Goal: Browse casually: Explore the website without a specific task or goal

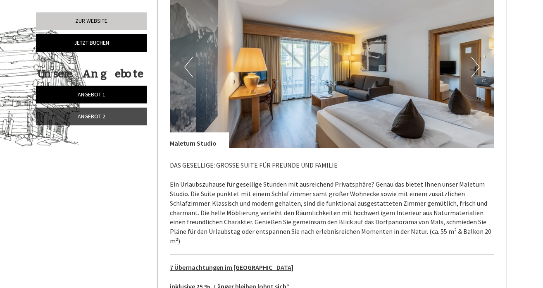
scroll to position [419, 0]
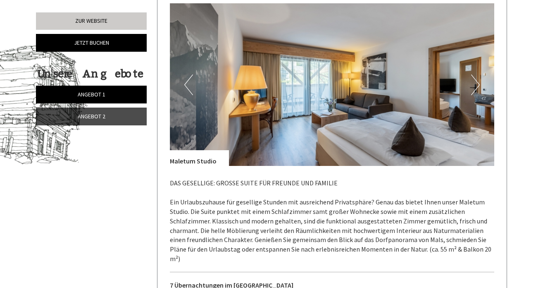
click at [476, 86] on button "Next" at bounding box center [475, 84] width 9 height 21
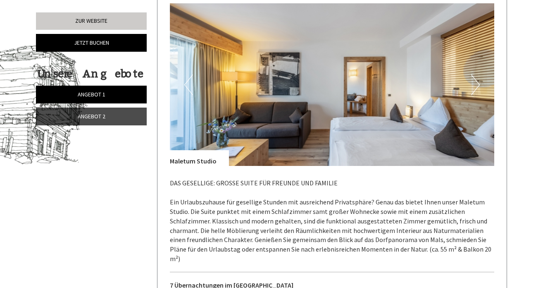
click at [476, 86] on button "Next" at bounding box center [475, 84] width 9 height 21
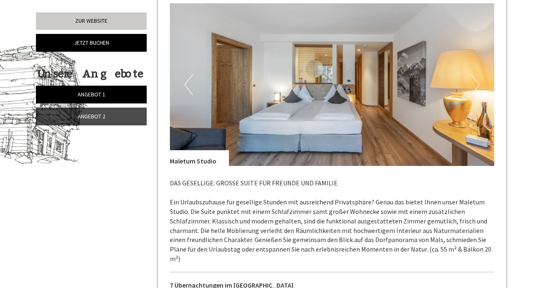
click at [476, 86] on button "Next" at bounding box center [475, 84] width 9 height 21
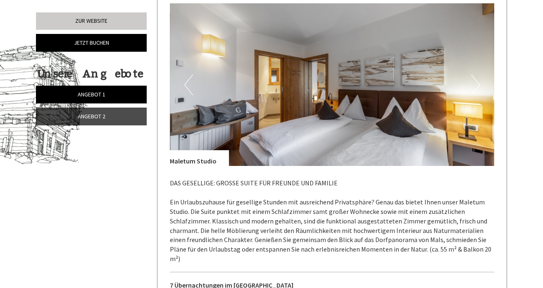
click at [476, 86] on button "Next" at bounding box center [475, 84] width 9 height 21
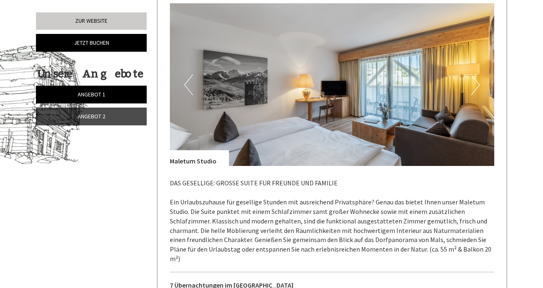
click at [476, 86] on button "Next" at bounding box center [475, 84] width 9 height 21
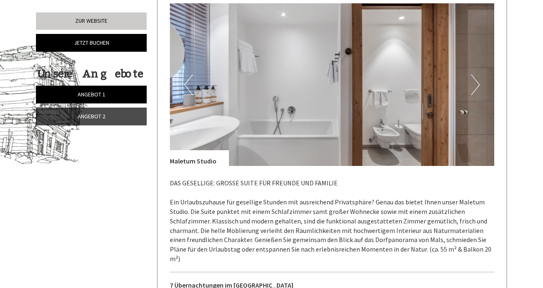
click at [476, 86] on button "Next" at bounding box center [475, 84] width 9 height 21
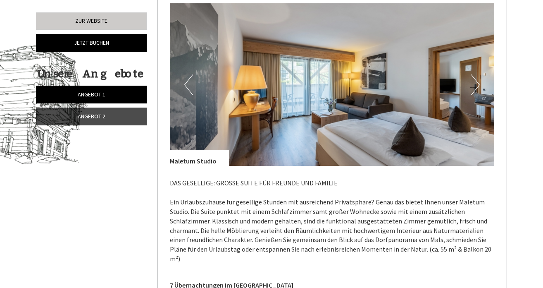
click at [476, 86] on button "Next" at bounding box center [475, 84] width 9 height 21
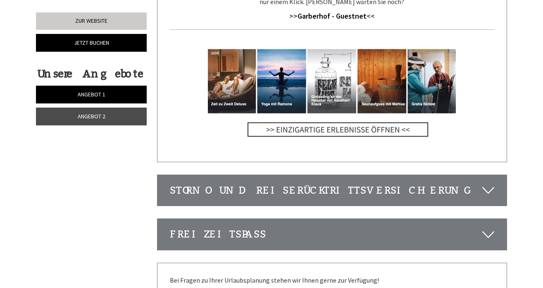
scroll to position [2498, 0]
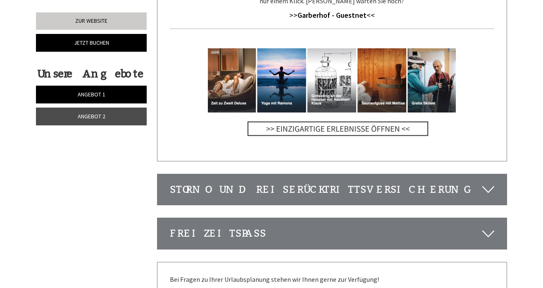
click at [490, 182] on icon at bounding box center [488, 189] width 12 height 14
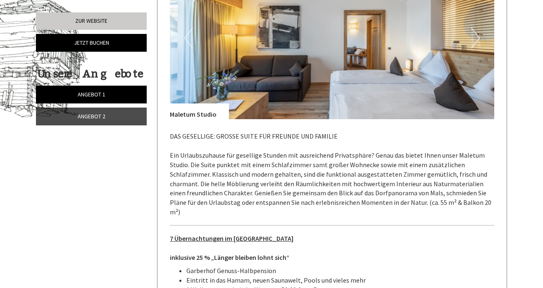
scroll to position [440, 0]
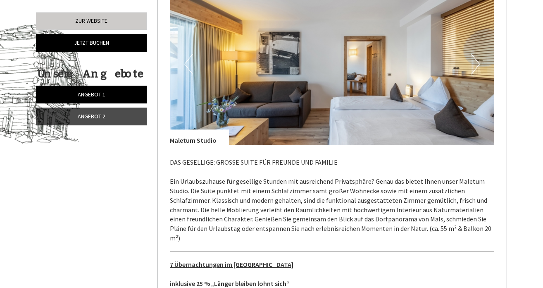
click at [477, 57] on button "Next" at bounding box center [475, 64] width 9 height 21
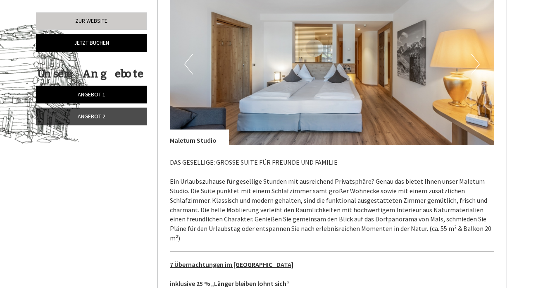
click at [477, 57] on button "Next" at bounding box center [475, 64] width 9 height 21
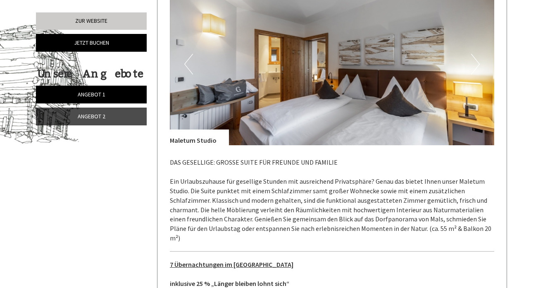
click at [477, 57] on button "Next" at bounding box center [475, 64] width 9 height 21
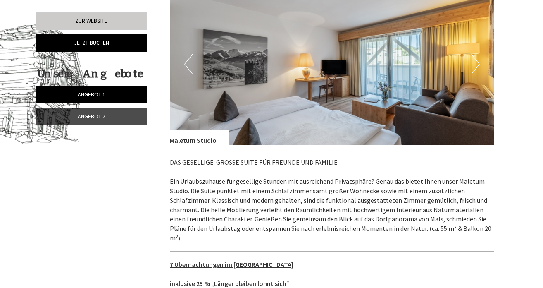
click at [477, 57] on button "Next" at bounding box center [475, 64] width 9 height 21
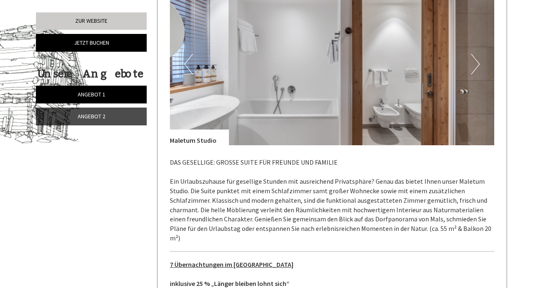
click at [477, 57] on button "Next" at bounding box center [475, 64] width 9 height 21
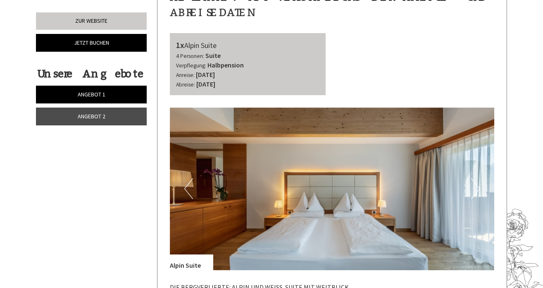
scroll to position [994, 0]
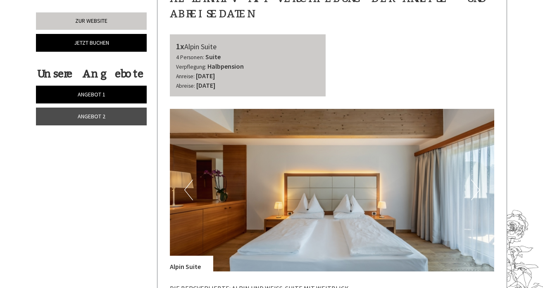
click at [478, 179] on button "Next" at bounding box center [475, 189] width 9 height 21
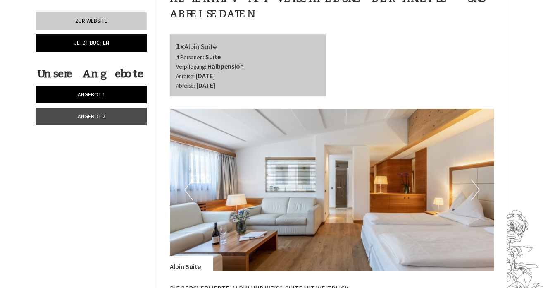
click at [478, 179] on button "Next" at bounding box center [475, 189] width 9 height 21
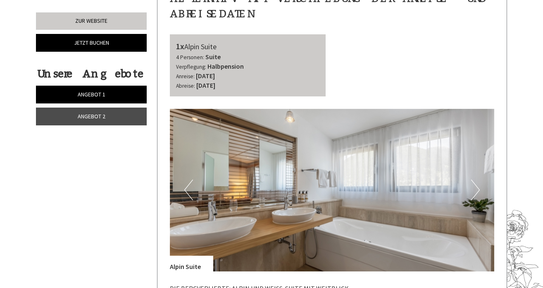
click at [478, 179] on button "Next" at bounding box center [475, 189] width 9 height 21
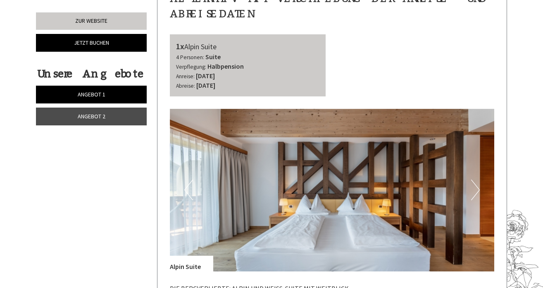
click at [478, 179] on button "Next" at bounding box center [475, 189] width 9 height 21
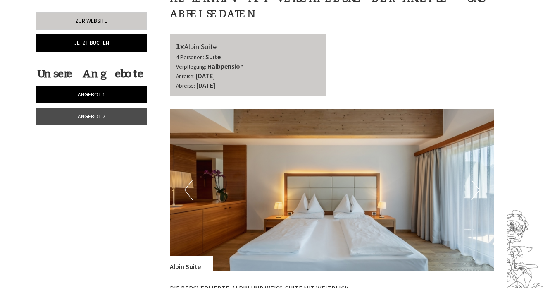
click at [478, 179] on button "Next" at bounding box center [475, 189] width 9 height 21
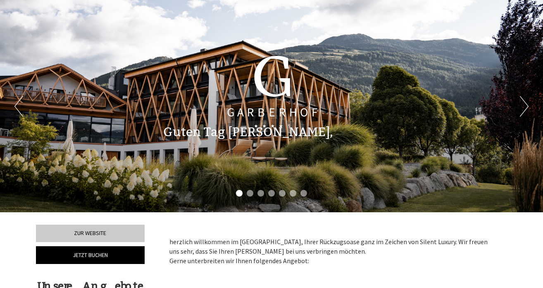
scroll to position [0, 0]
click at [525, 107] on button "Next" at bounding box center [524, 106] width 9 height 21
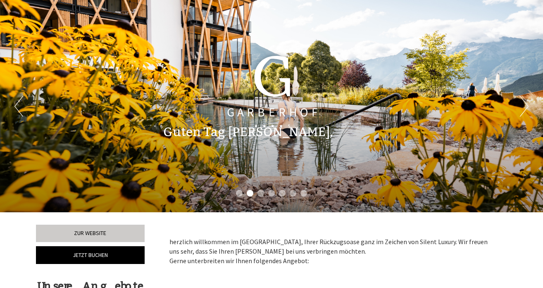
click at [525, 107] on button "Next" at bounding box center [524, 106] width 9 height 21
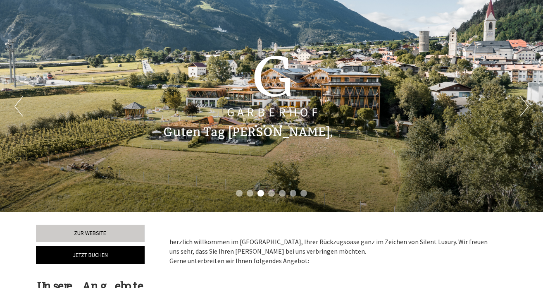
click at [525, 107] on button "Next" at bounding box center [524, 106] width 9 height 21
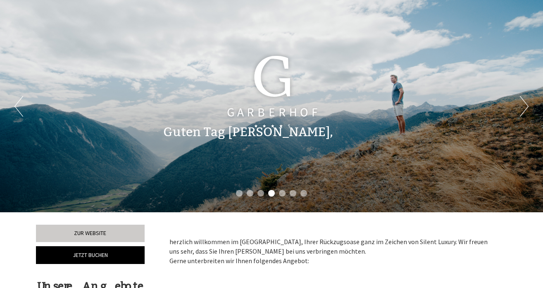
click at [525, 107] on button "Next" at bounding box center [524, 106] width 9 height 21
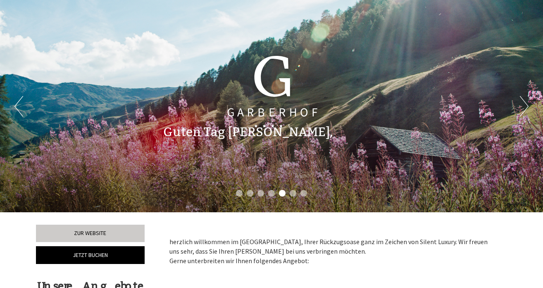
click at [525, 107] on button "Next" at bounding box center [524, 106] width 9 height 21
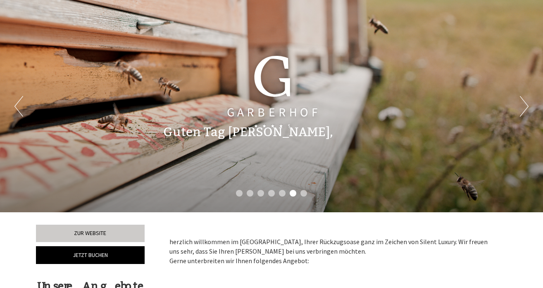
click at [525, 107] on button "Next" at bounding box center [524, 106] width 9 height 21
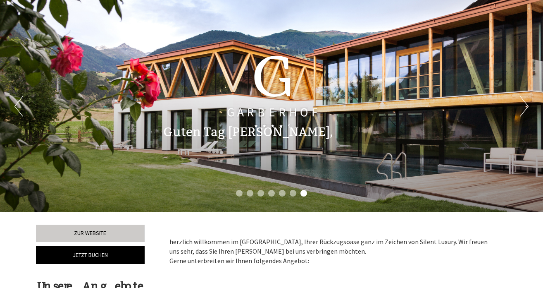
click at [525, 107] on button "Next" at bounding box center [524, 106] width 9 height 21
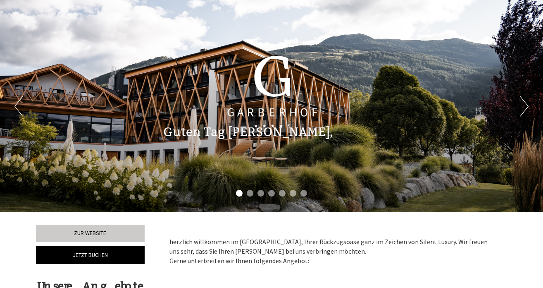
click at [525, 107] on button "Next" at bounding box center [524, 106] width 9 height 21
